Goal: Navigation & Orientation: Find specific page/section

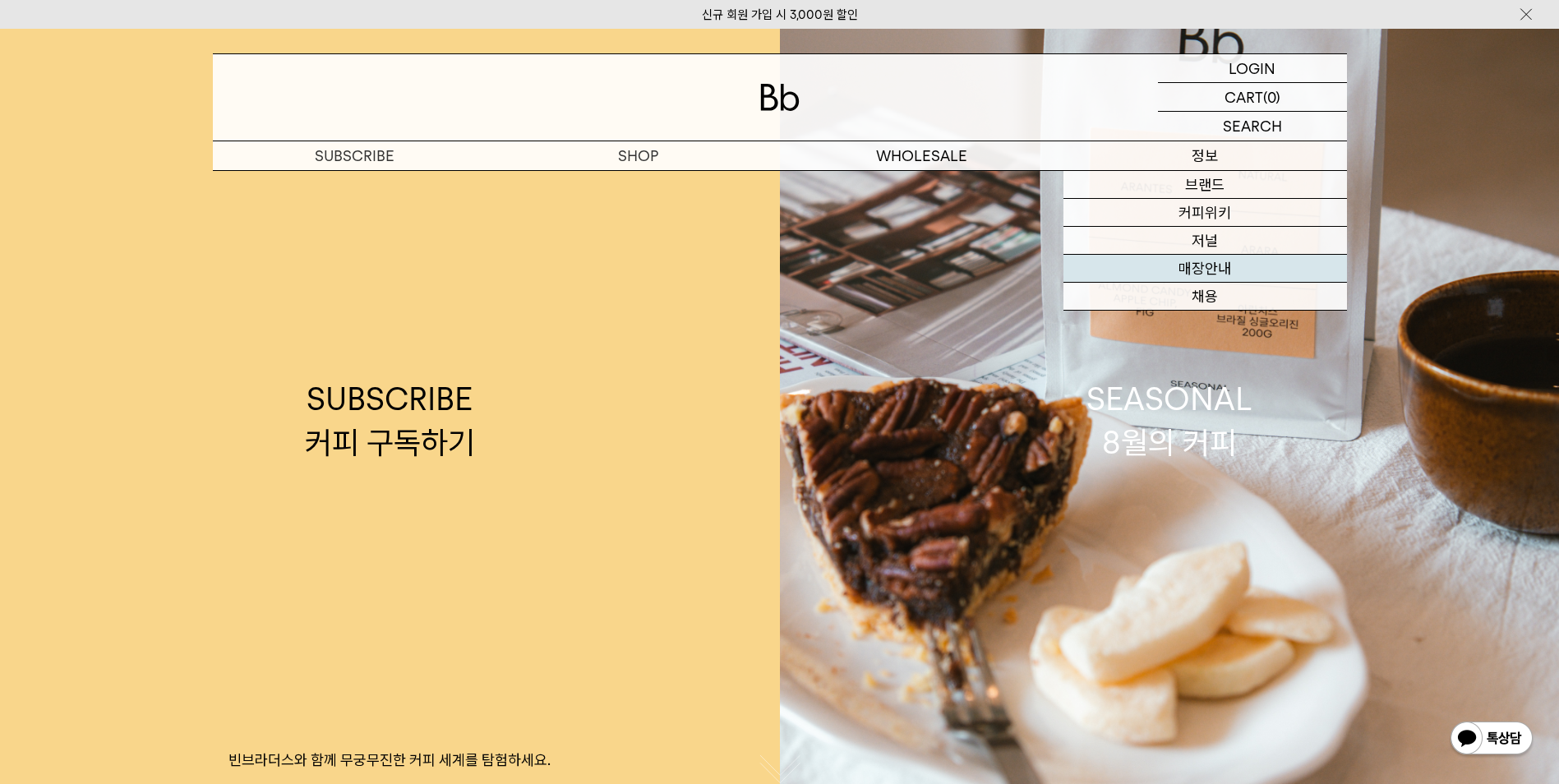
click at [1220, 270] on link "매장안내" at bounding box center [1205, 268] width 284 height 28
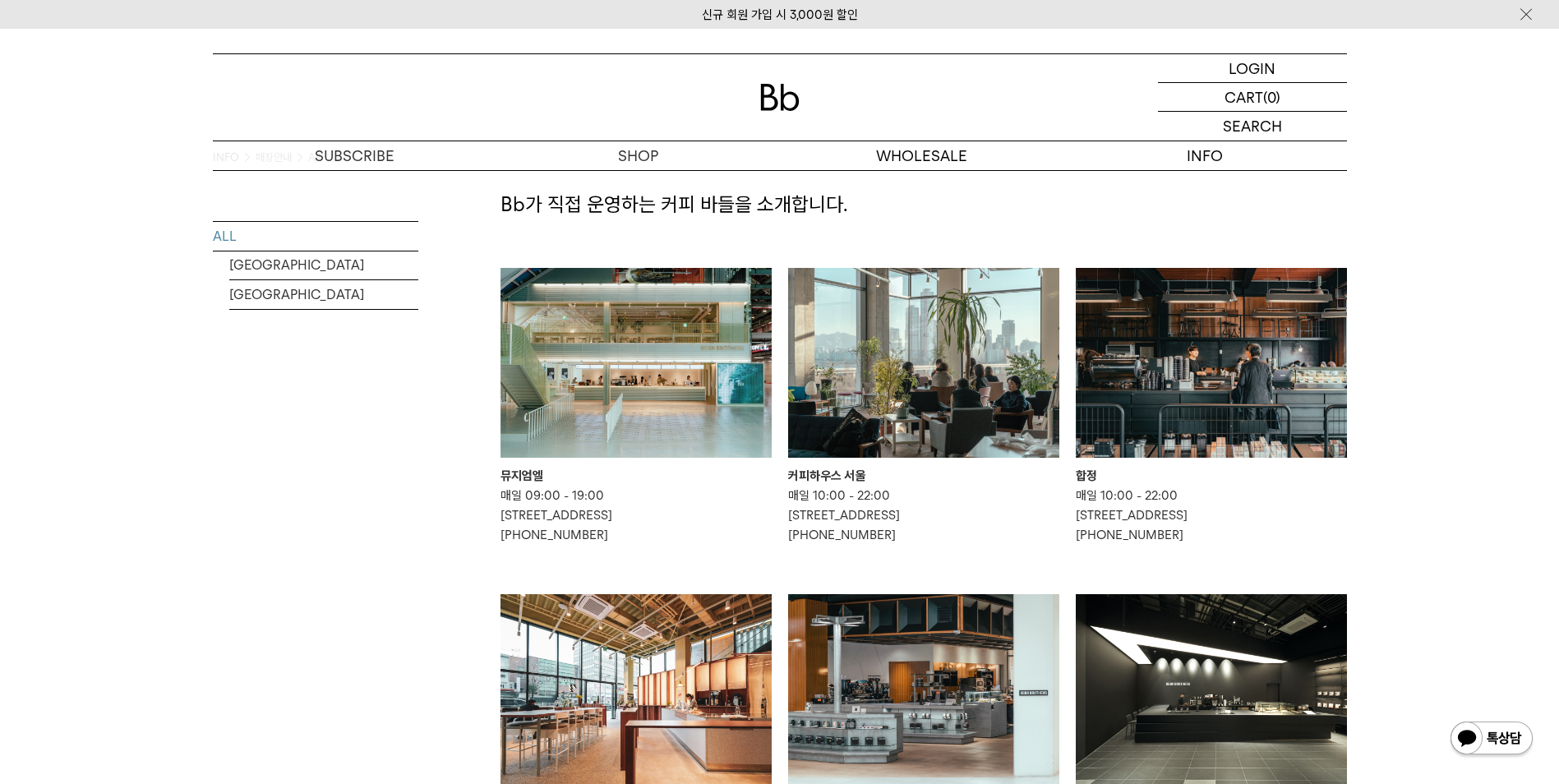
scroll to position [82, 0]
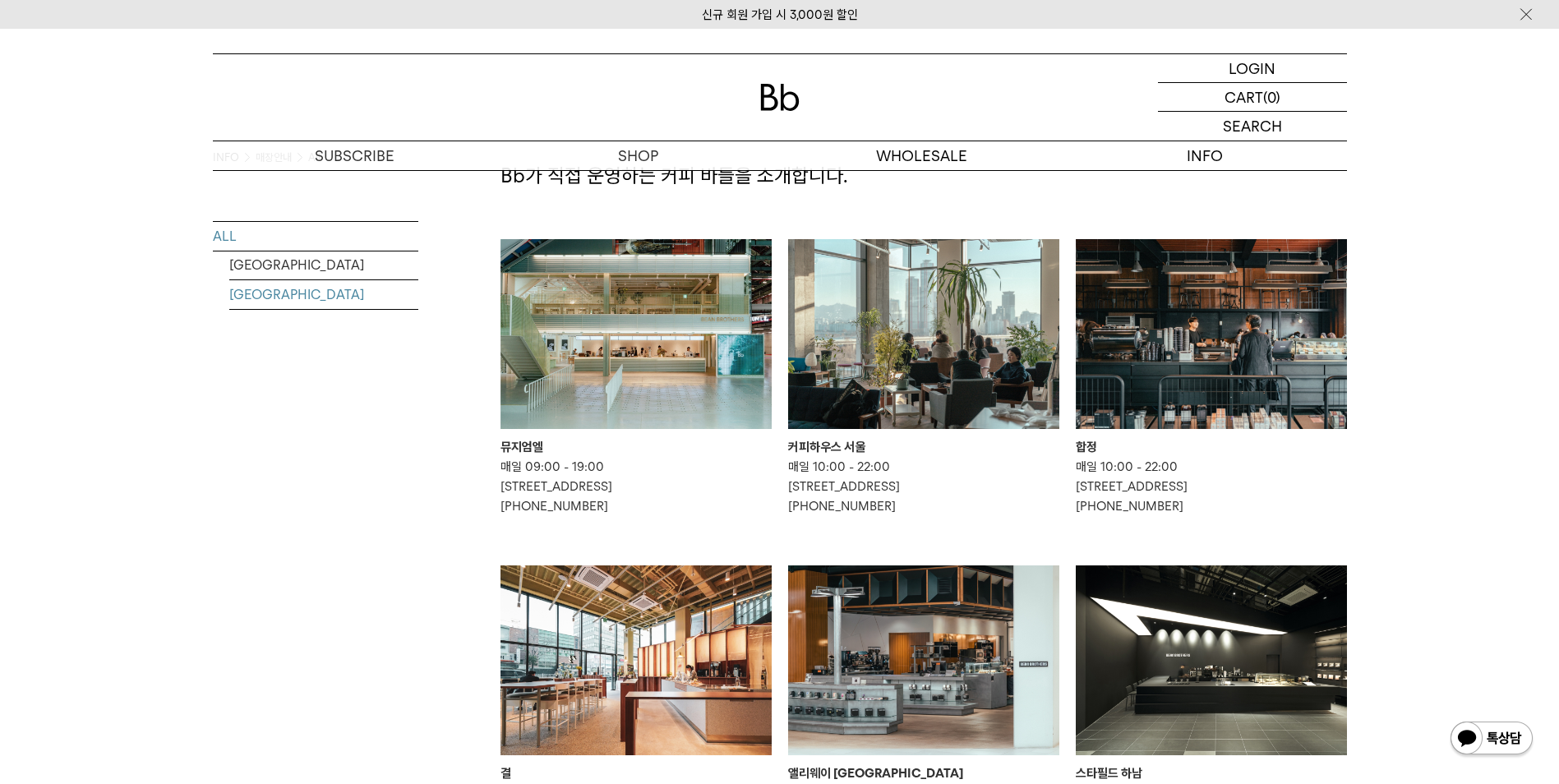
click at [273, 288] on link "[GEOGRAPHIC_DATA]" at bounding box center [324, 295] width 189 height 29
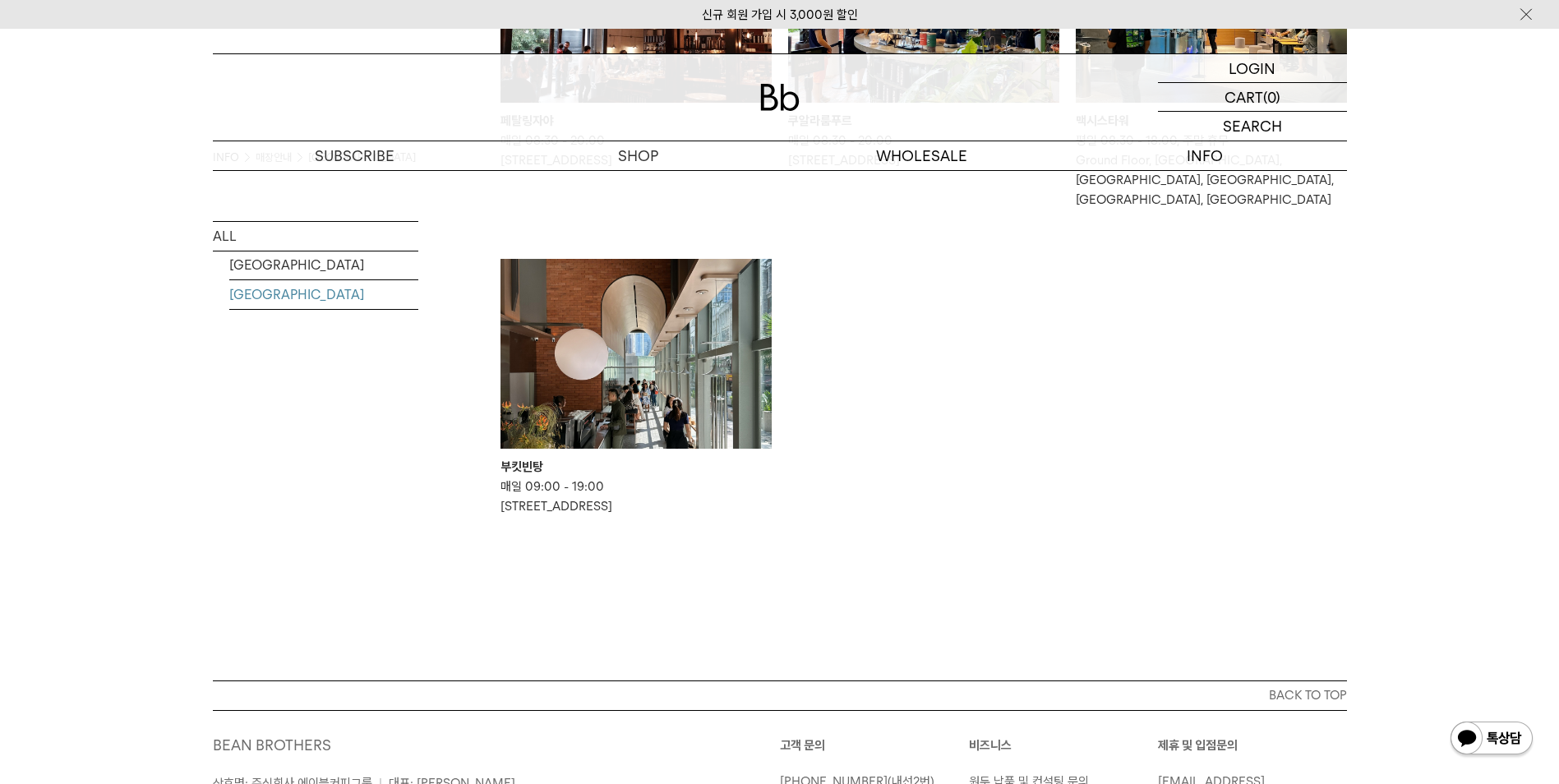
scroll to position [411, 0]
click at [266, 266] on link "[GEOGRAPHIC_DATA]" at bounding box center [324, 265] width 189 height 29
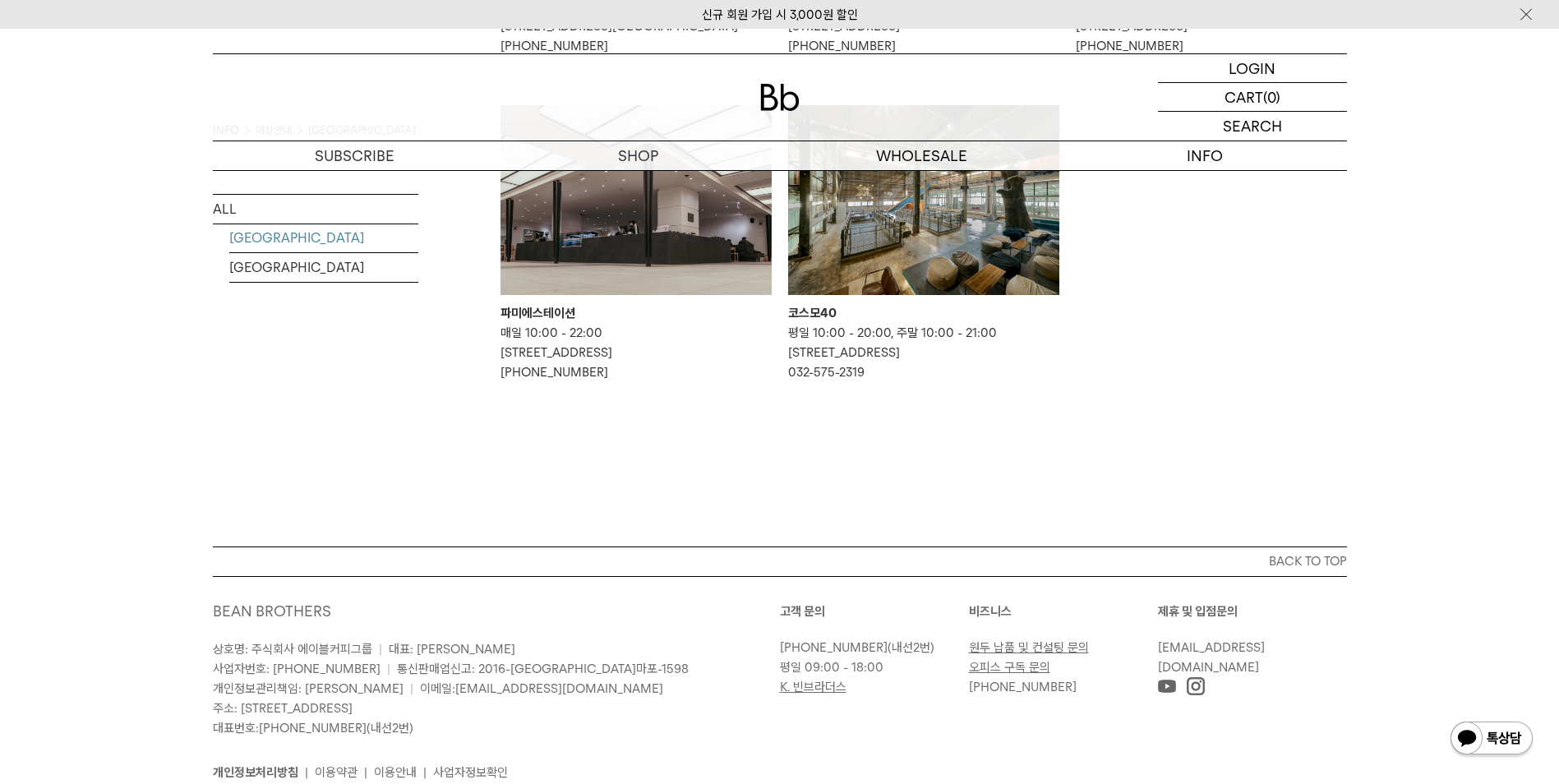
scroll to position [983, 0]
